Goal: Check status: Check status

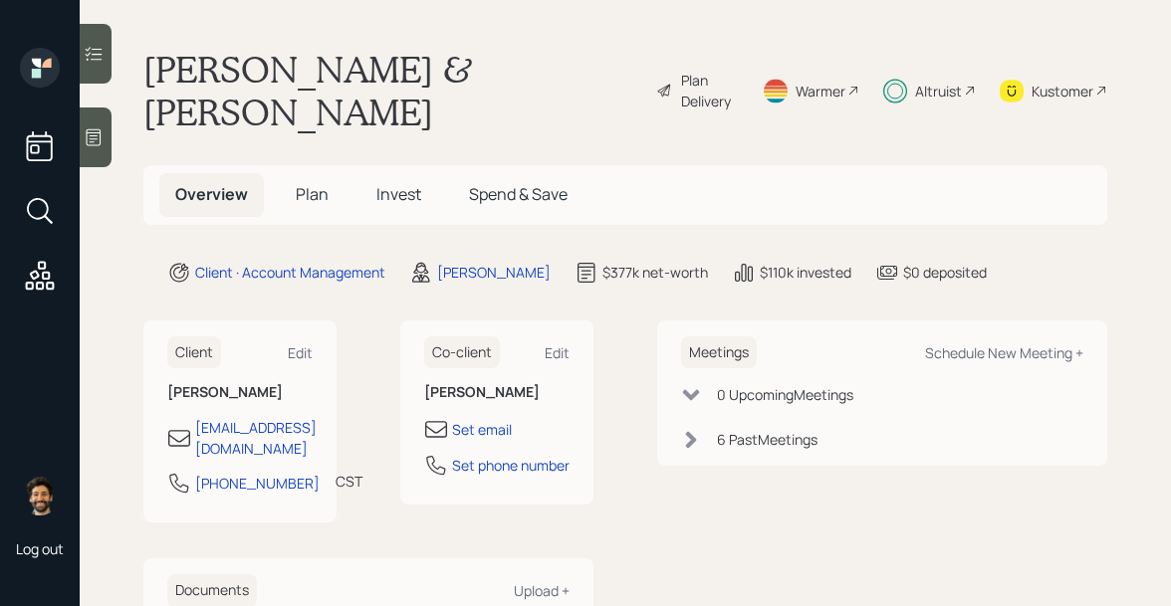
click at [405, 183] on span "Invest" at bounding box center [398, 194] width 45 height 22
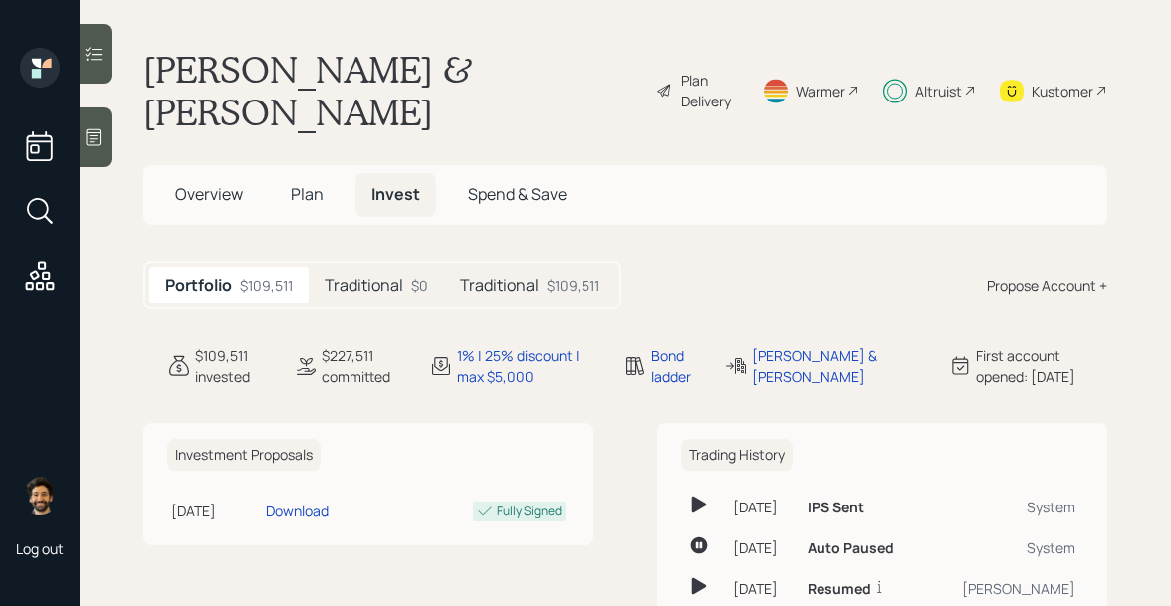
click at [530, 267] on div "Traditional $109,511" at bounding box center [529, 285] width 171 height 37
